Goal: Information Seeking & Learning: Learn about a topic

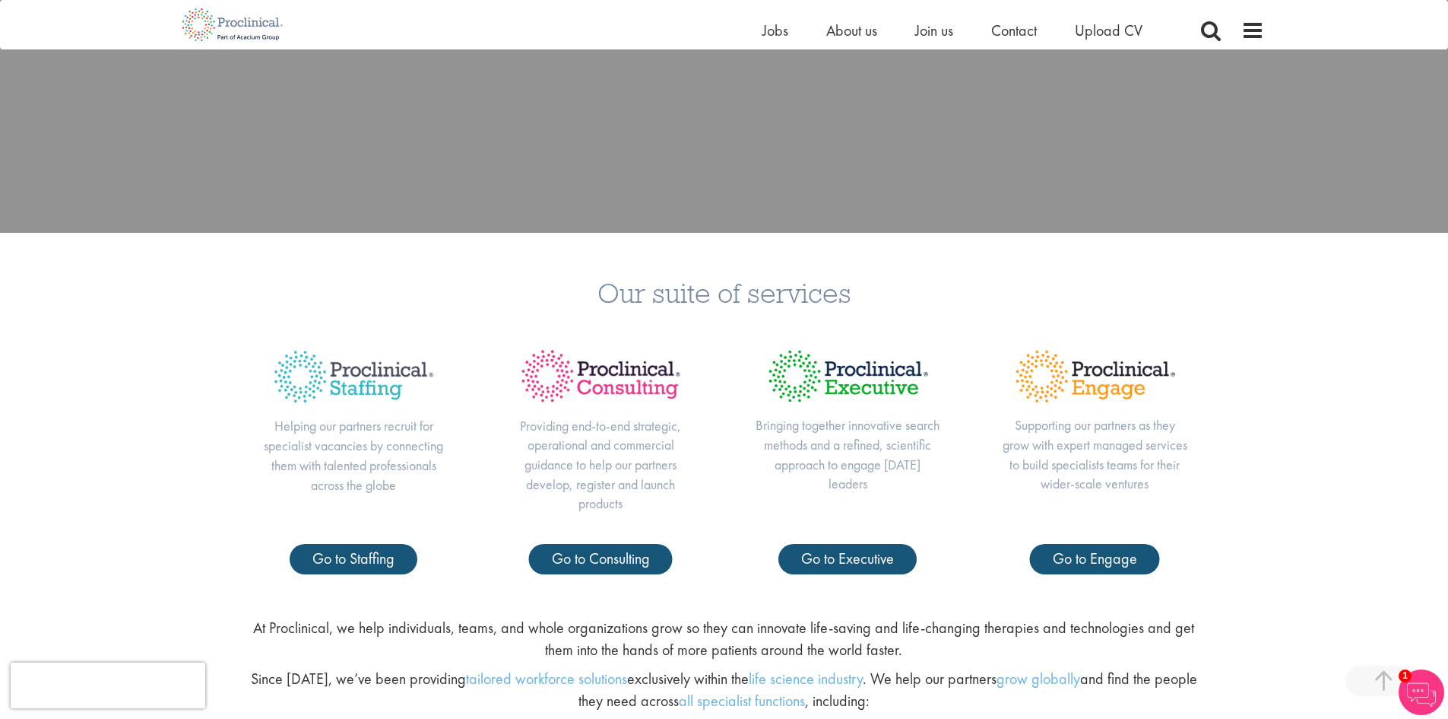
scroll to position [608, 0]
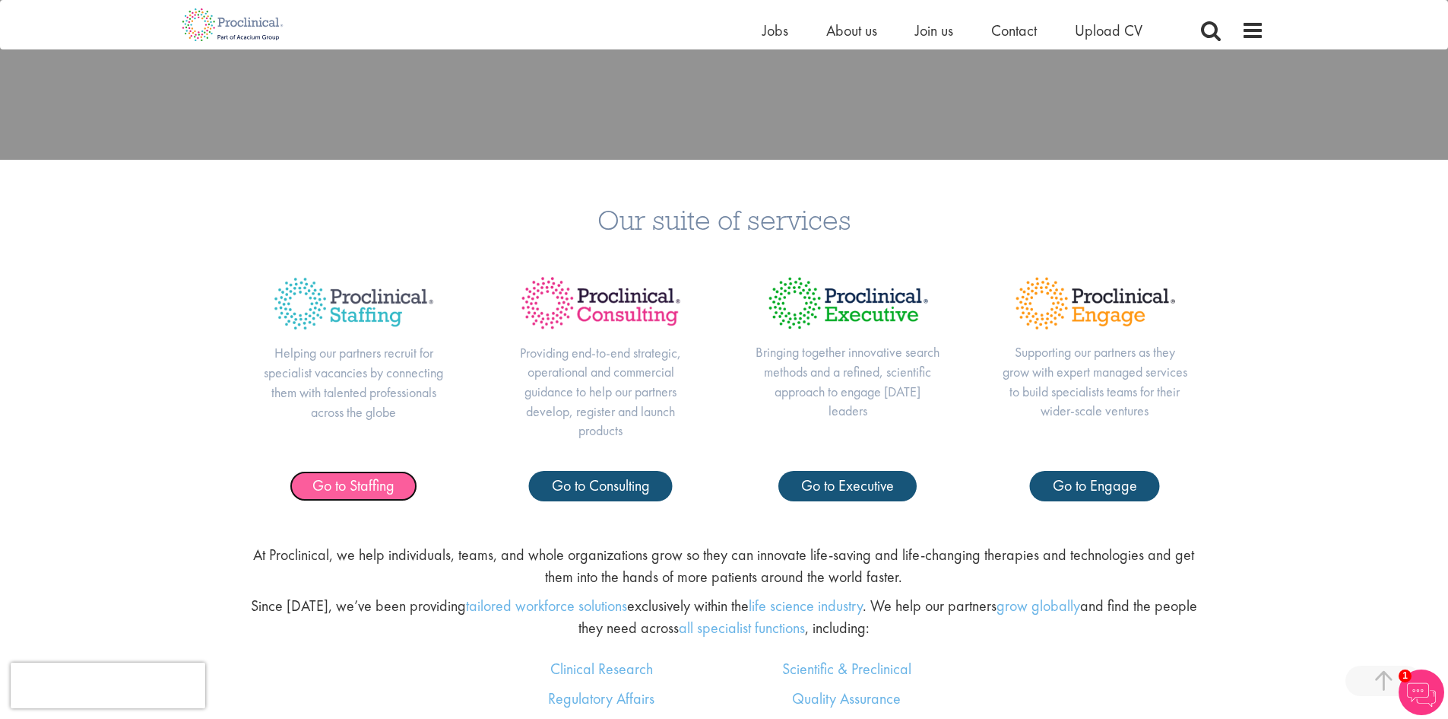
click at [382, 484] on span "Go to Staffing" at bounding box center [353, 485] width 82 height 20
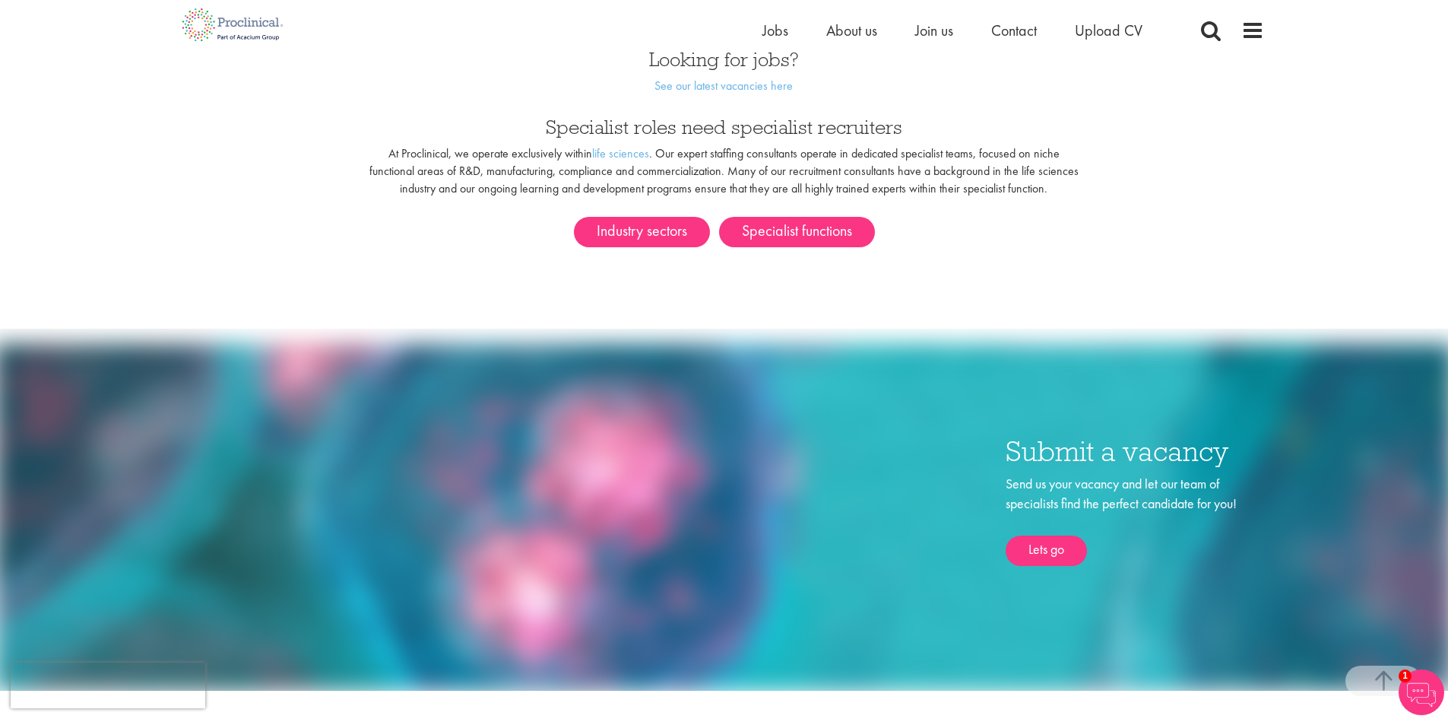
scroll to position [761, 0]
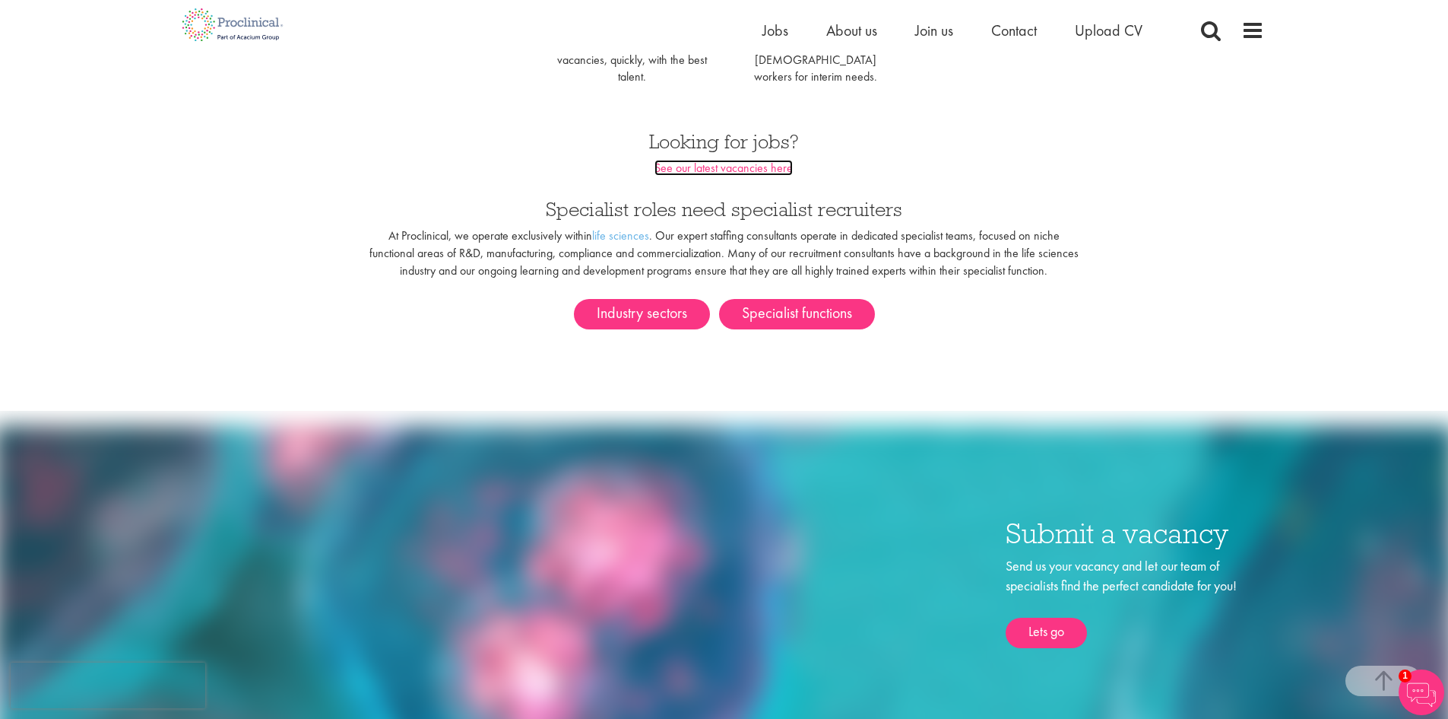
click at [741, 160] on link "See our latest vacancies here" at bounding box center [724, 168] width 138 height 16
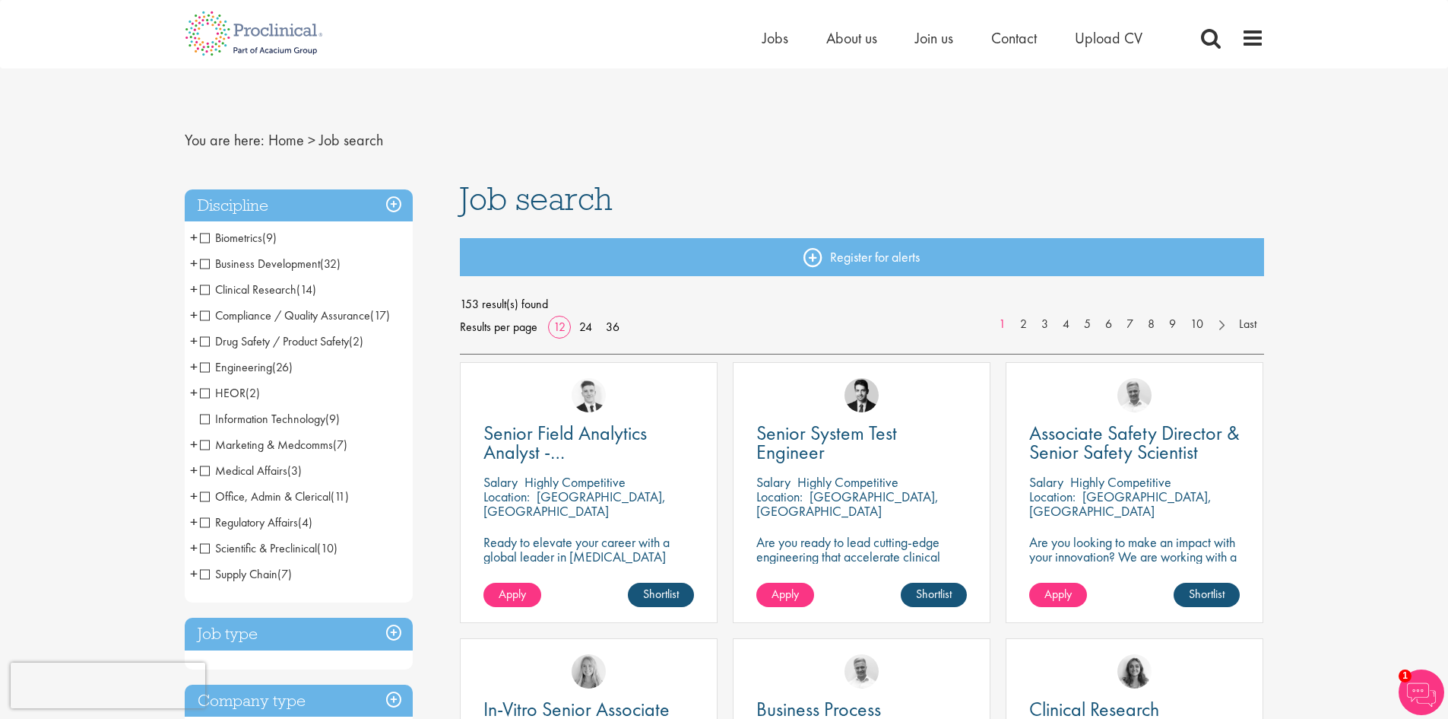
click at [204, 574] on span "Supply Chain" at bounding box center [239, 574] width 78 height 16
